Goal: Transaction & Acquisition: Book appointment/travel/reservation

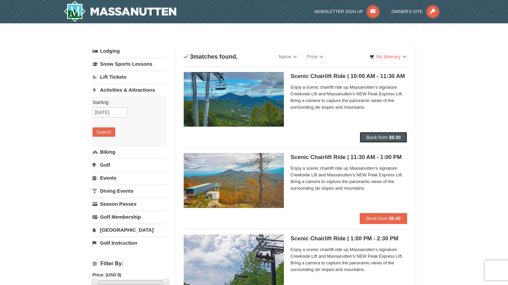
click at [393, 139] on strong "$8.00" at bounding box center [395, 137] width 12 height 5
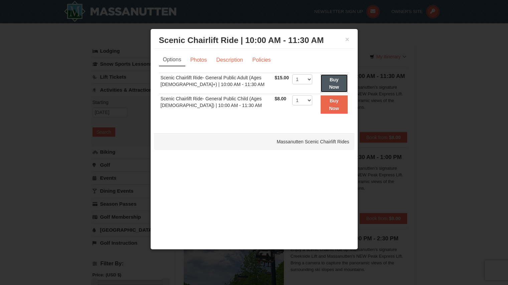
click at [335, 79] on strong "Buy Now" at bounding box center [334, 83] width 10 height 13
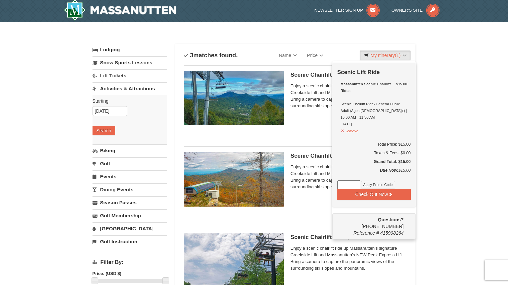
scroll to position [2, 0]
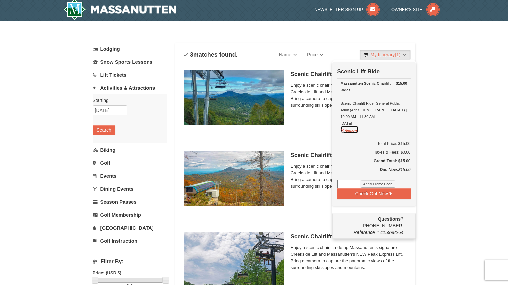
click at [348, 126] on button "Remove" at bounding box center [349, 130] width 18 height 8
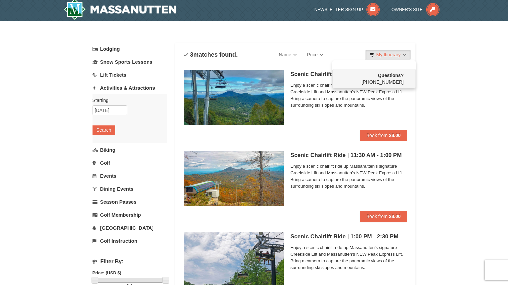
click at [480, 123] on div "× Categories List Filter My Itinerary Questions? 1-540-289-9441 Lodging Arrival…" at bounding box center [254, 265] width 508 height 488
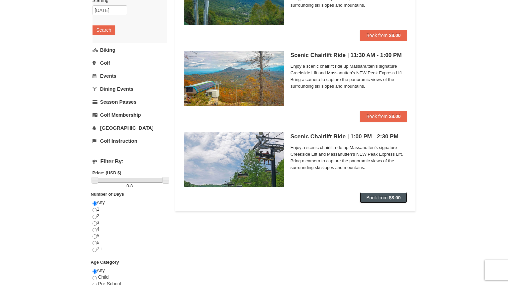
click at [395, 197] on strong "$8.00" at bounding box center [395, 197] width 12 height 5
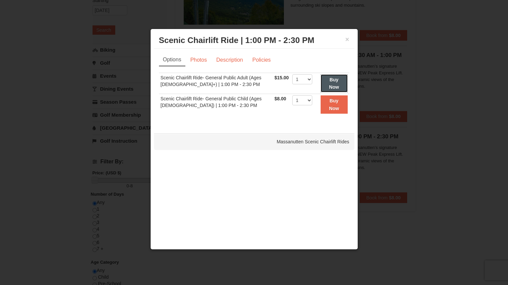
click at [336, 81] on strong "Buy Now" at bounding box center [334, 83] width 10 height 13
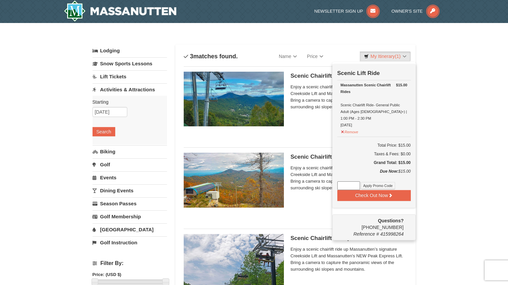
scroll to position [2, 0]
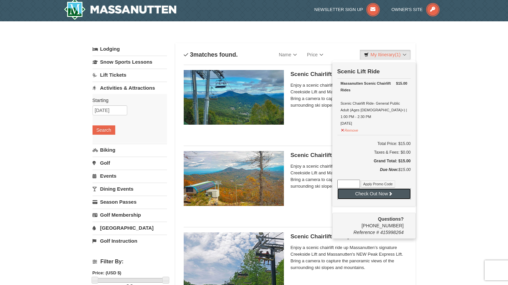
click at [382, 192] on button "Check Out Now" at bounding box center [373, 194] width 73 height 11
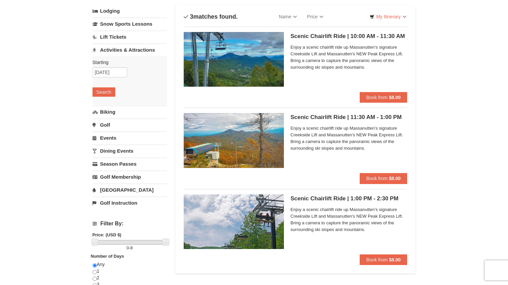
scroll to position [33, 0]
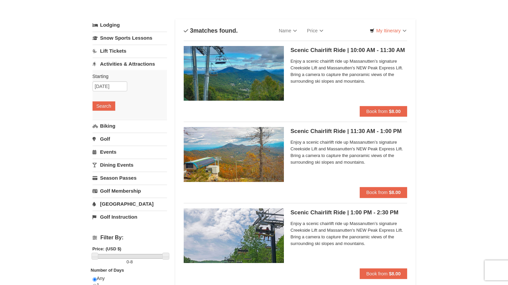
scroll to position [33, 0]
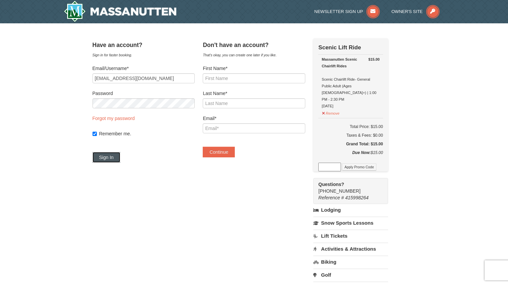
click at [112, 158] on button "Sign In" at bounding box center [106, 157] width 28 height 11
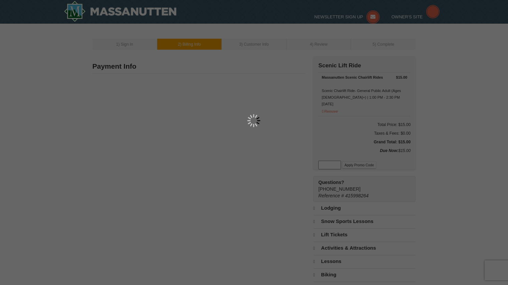
type input "1415 N Oak St"
type input "Apt 404"
type input "Arlington"
type input "22209"
type input "717"
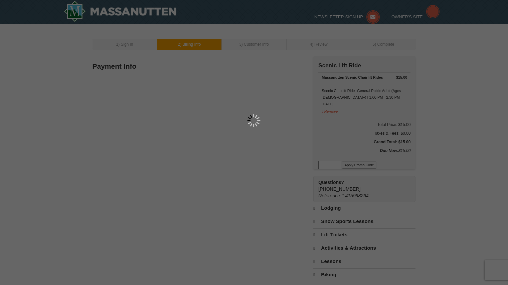
type input "799"
type input "7204"
type input "hello@yourdcbestie.com"
select select "VA"
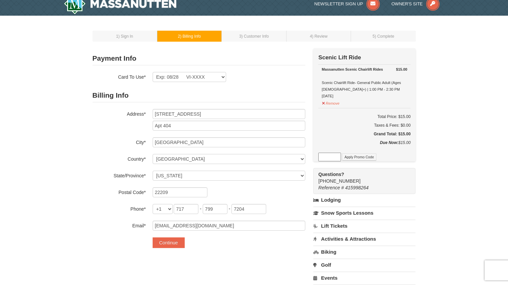
scroll to position [33, 0]
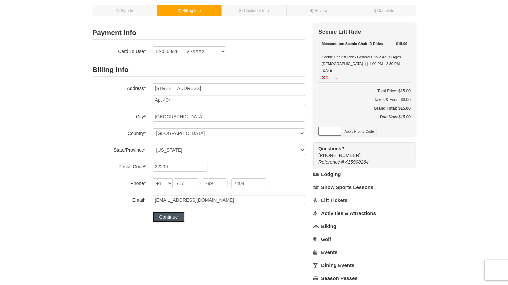
click at [164, 216] on button "Continue" at bounding box center [169, 217] width 32 height 11
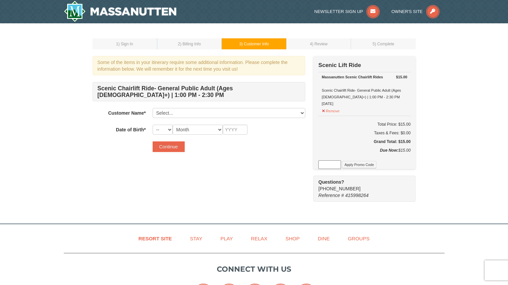
click at [169, 106] on div "Scenic Chairlift Ride- General Public Adult (Ages 13+) | 1:00 PM - 2:30 PM Cust…" at bounding box center [198, 108] width 213 height 53
click at [171, 112] on select "Select... Samantha Schlageter Add New..." at bounding box center [229, 113] width 153 height 10
select select "28224390"
click at [153, 108] on select "Select... Samantha Schlageter Add New..." at bounding box center [229, 113] width 153 height 10
select select "07"
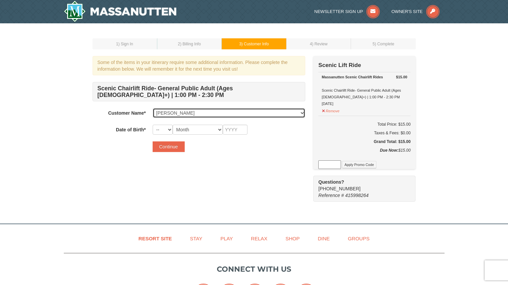
select select "07"
type input "1999"
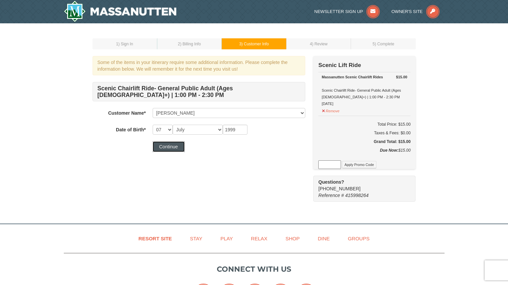
click at [171, 143] on button "Continue" at bounding box center [169, 147] width 32 height 11
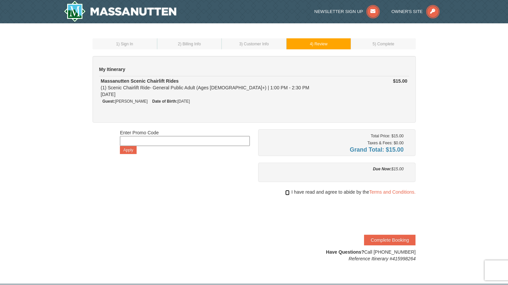
click at [285, 193] on input "checkbox" at bounding box center [287, 192] width 4 height 5
checkbox input "true"
click at [405, 240] on button "Complete Booking" at bounding box center [389, 240] width 51 height 11
